Goal: Transaction & Acquisition: Book appointment/travel/reservation

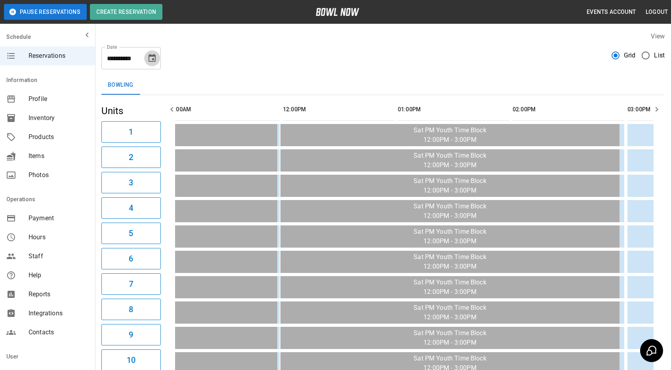
click at [157, 60] on button "Choose date, selected date is Oct 11, 2025" at bounding box center [152, 58] width 16 height 16
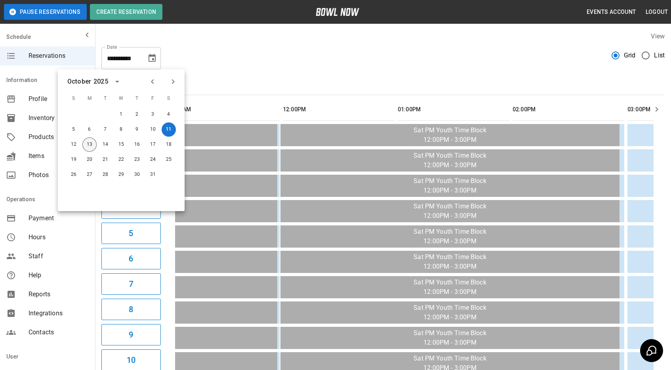
click at [90, 146] on button "13" at bounding box center [89, 145] width 14 height 14
type input "**********"
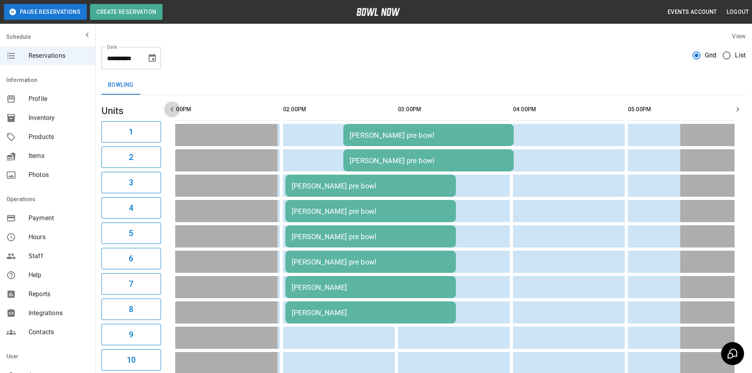
click at [168, 113] on icon "button" at bounding box center [172, 110] width 10 height 10
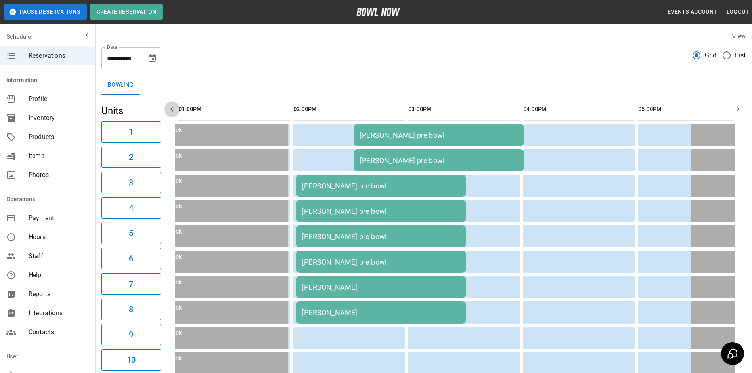
click at [168, 113] on icon "button" at bounding box center [172, 110] width 10 height 10
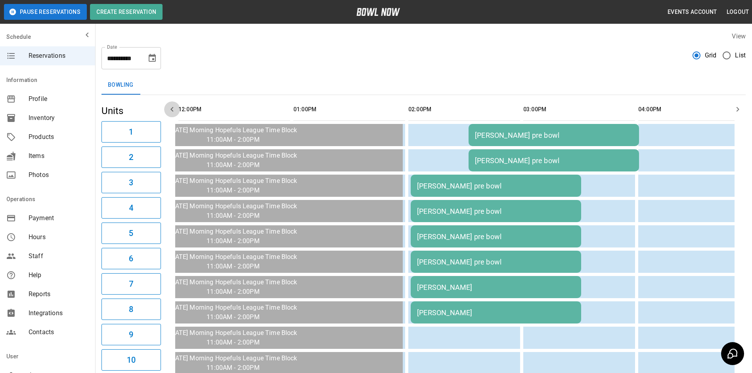
click at [168, 112] on icon "button" at bounding box center [172, 110] width 10 height 10
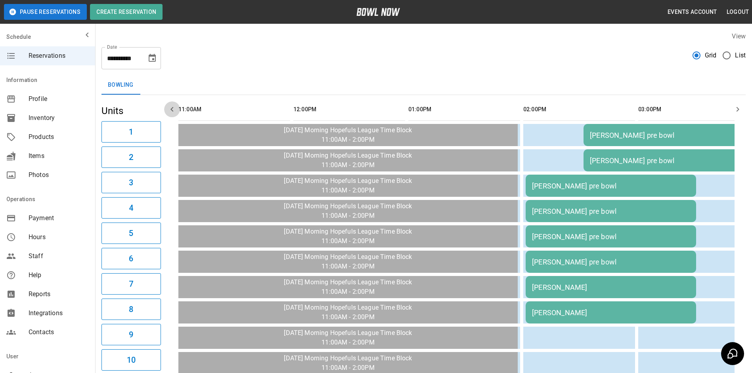
click at [168, 112] on icon "button" at bounding box center [172, 110] width 10 height 10
click at [169, 112] on icon "button" at bounding box center [172, 110] width 10 height 10
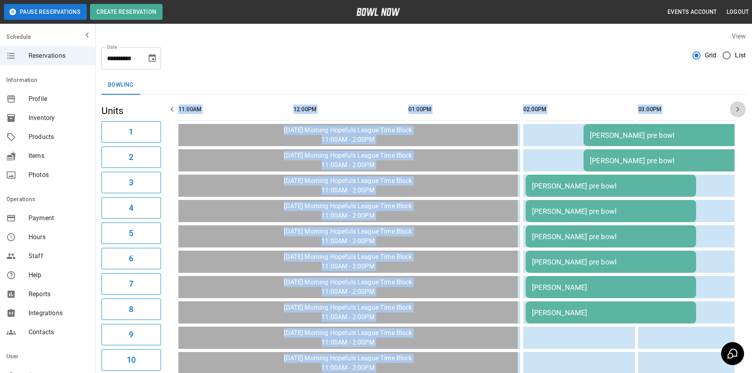
click at [671, 107] on icon "button" at bounding box center [738, 110] width 10 height 10
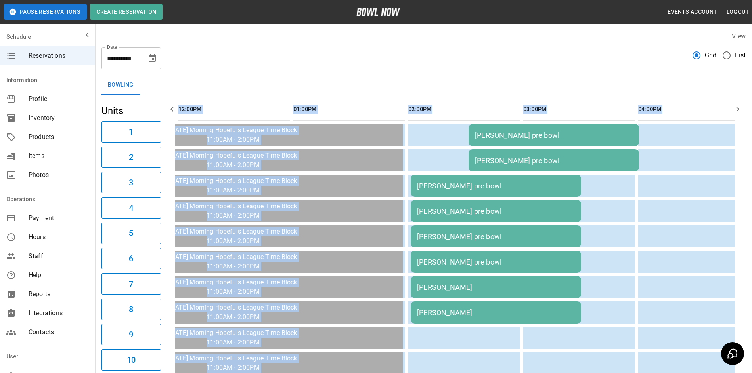
click at [671, 107] on icon "button" at bounding box center [738, 110] width 10 height 10
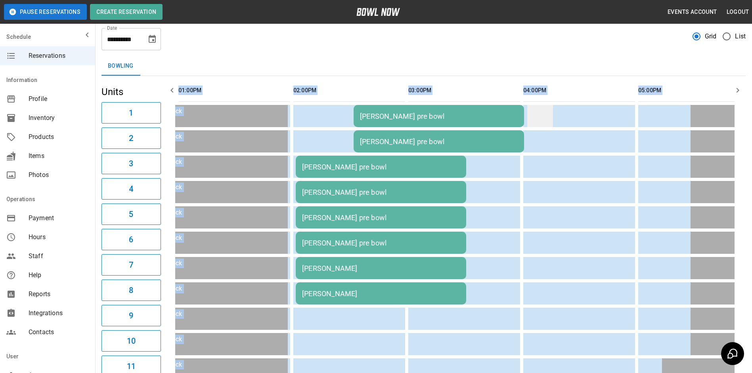
scroll to position [0, 0]
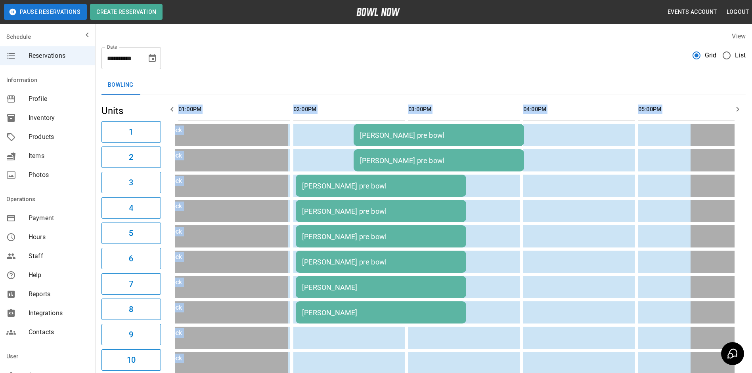
click at [169, 107] on button "button" at bounding box center [172, 109] width 16 height 16
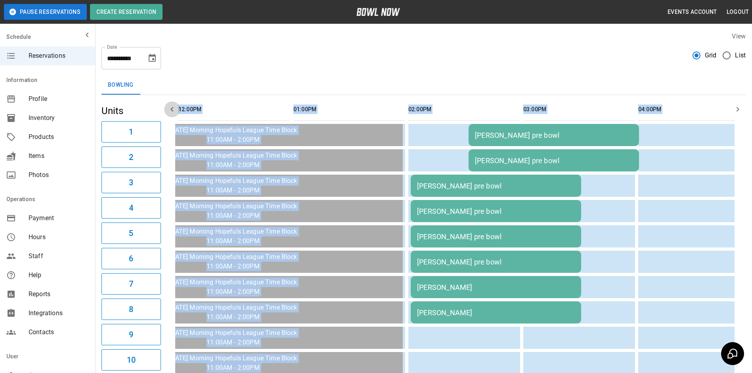
drag, startPoint x: 170, startPoint y: 107, endPoint x: 173, endPoint y: 103, distance: 5.4
click at [170, 105] on icon "button" at bounding box center [172, 110] width 10 height 10
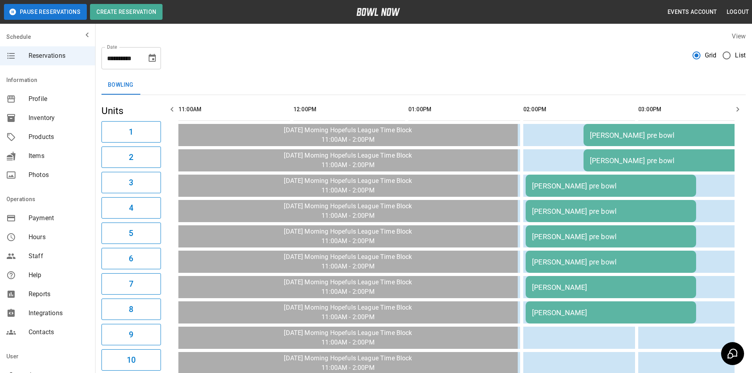
click at [386, 40] on div "View" at bounding box center [423, 36] width 644 height 9
click at [176, 113] on icon "button" at bounding box center [172, 110] width 10 height 10
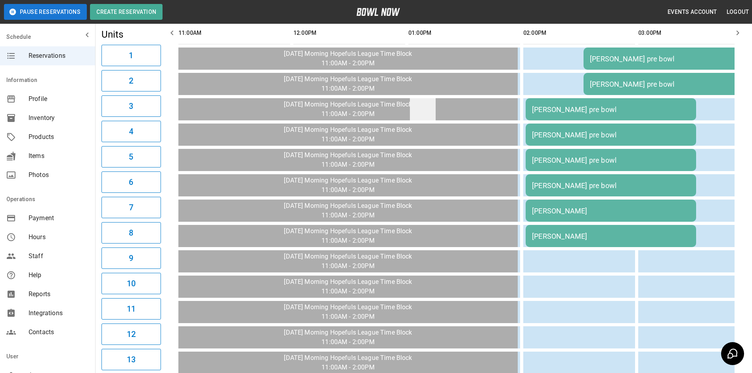
scroll to position [40, 0]
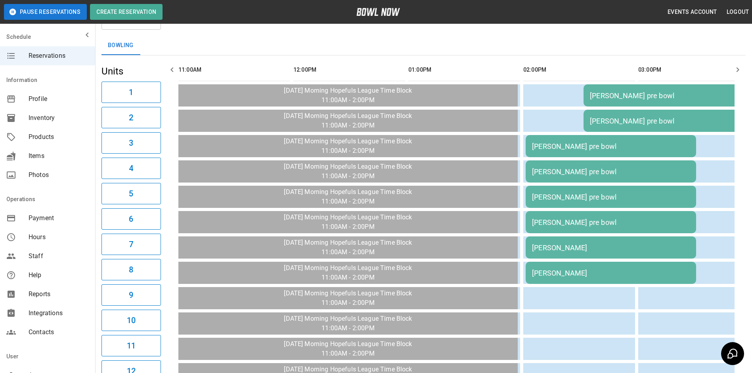
click at [671, 69] on icon "button" at bounding box center [738, 70] width 10 height 10
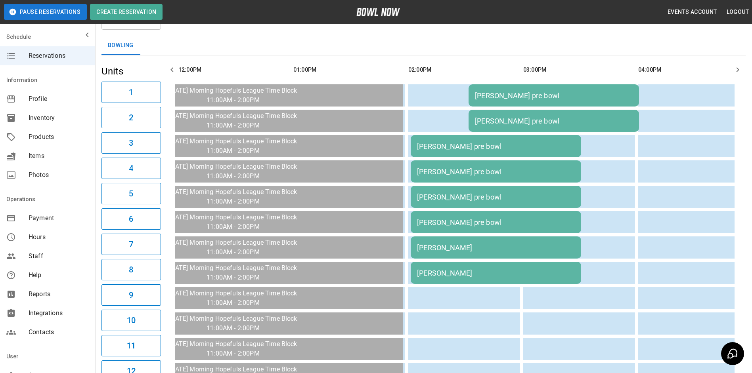
click at [169, 67] on icon "button" at bounding box center [172, 70] width 10 height 10
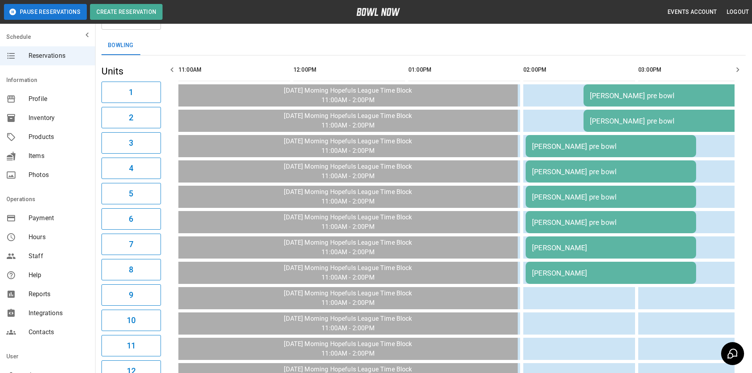
click at [169, 67] on icon "button" at bounding box center [172, 70] width 10 height 10
